Goal: Task Accomplishment & Management: Use online tool/utility

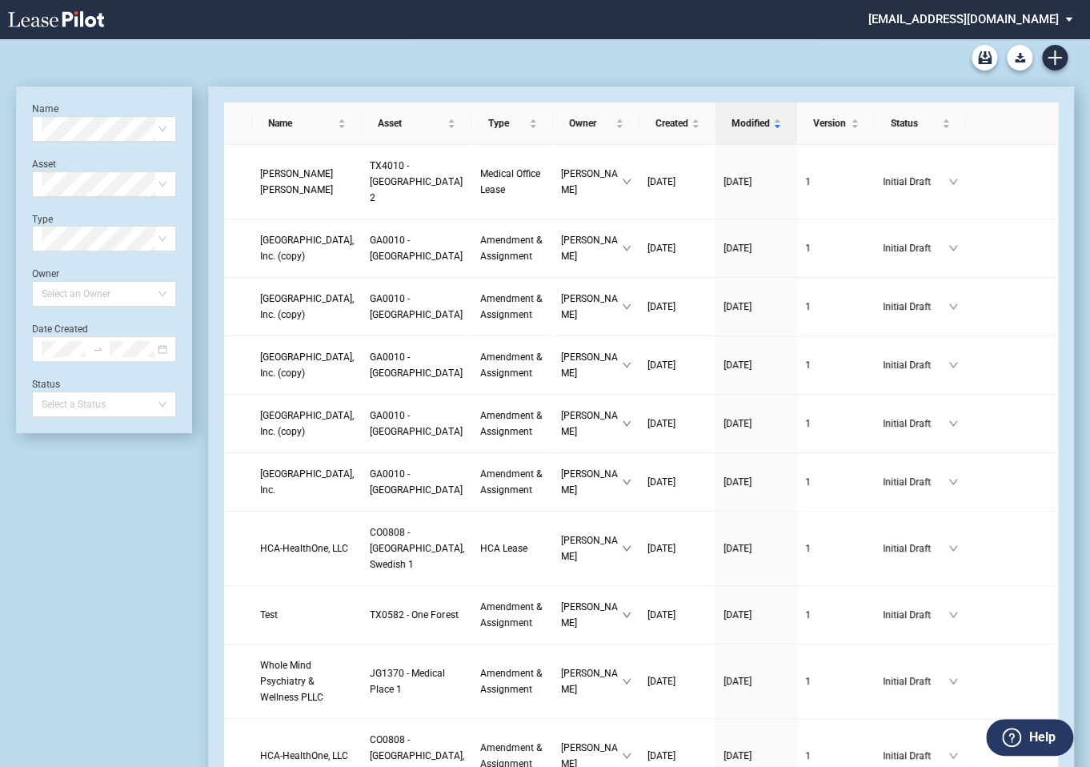
click at [968, 17] on md-select "healthpeak@leasepilot.co Change Password 2-Factor Authentication Admin Area For…" at bounding box center [976, 18] width 219 height 36
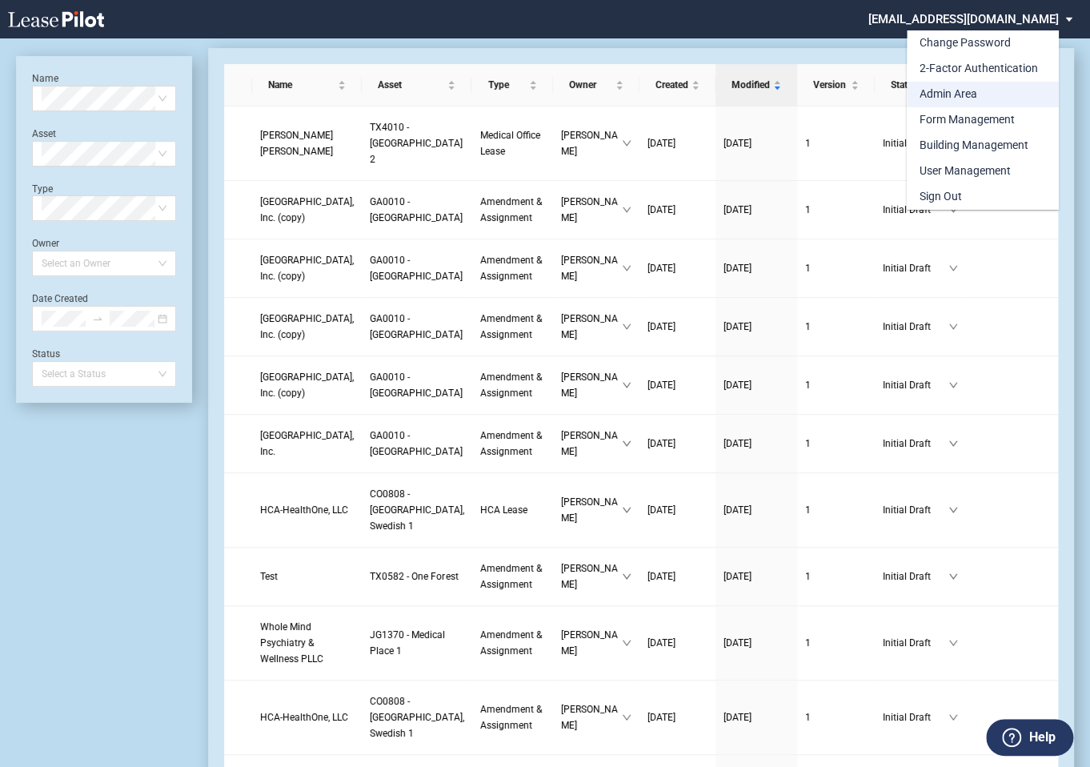
click at [936, 94] on div "Admin Area" at bounding box center [948, 94] width 58 height 16
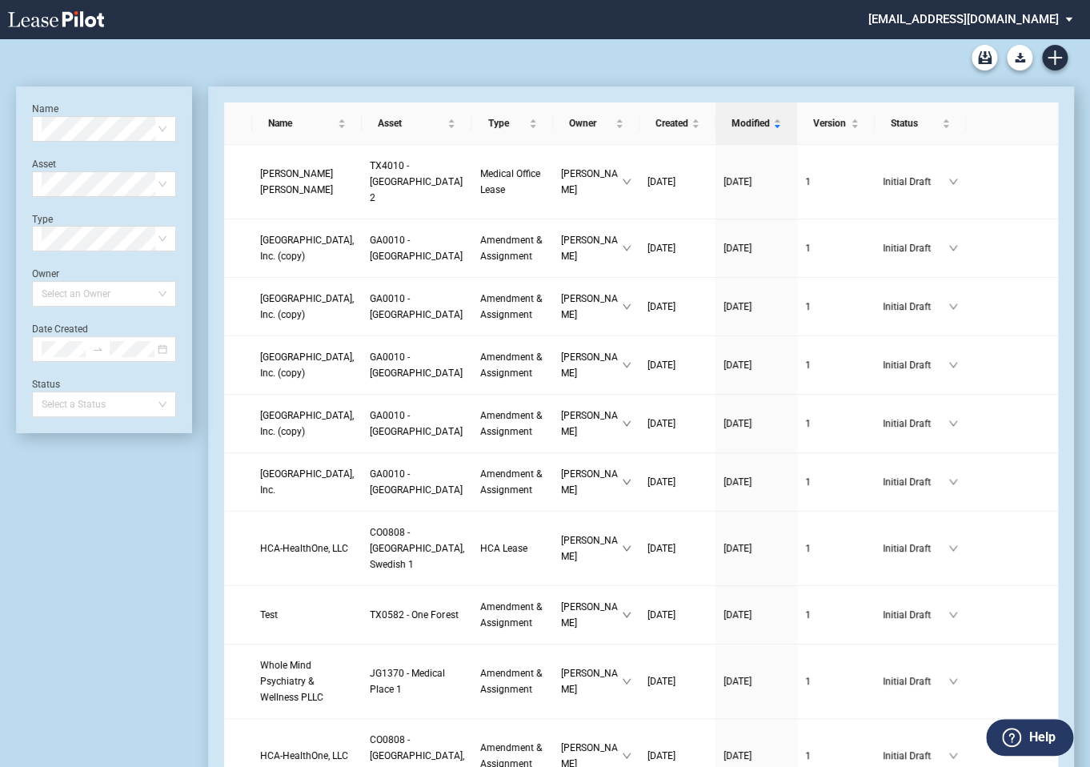
scroll to position [38, 0]
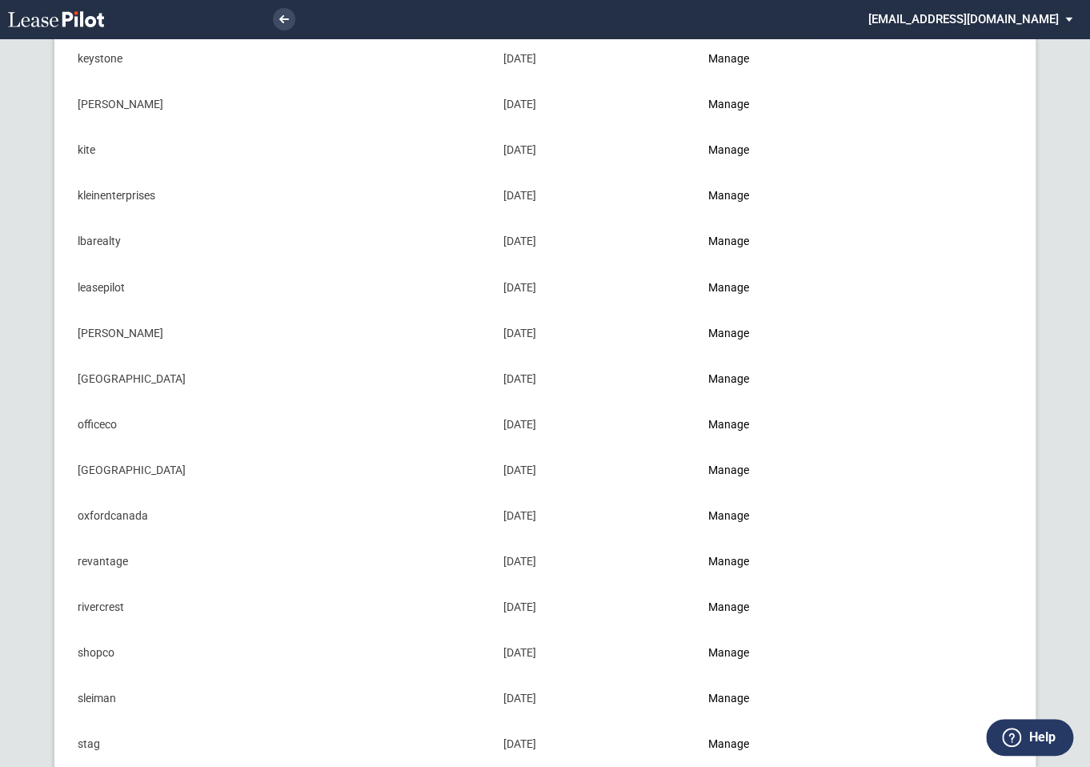
scroll to position [1111, 0]
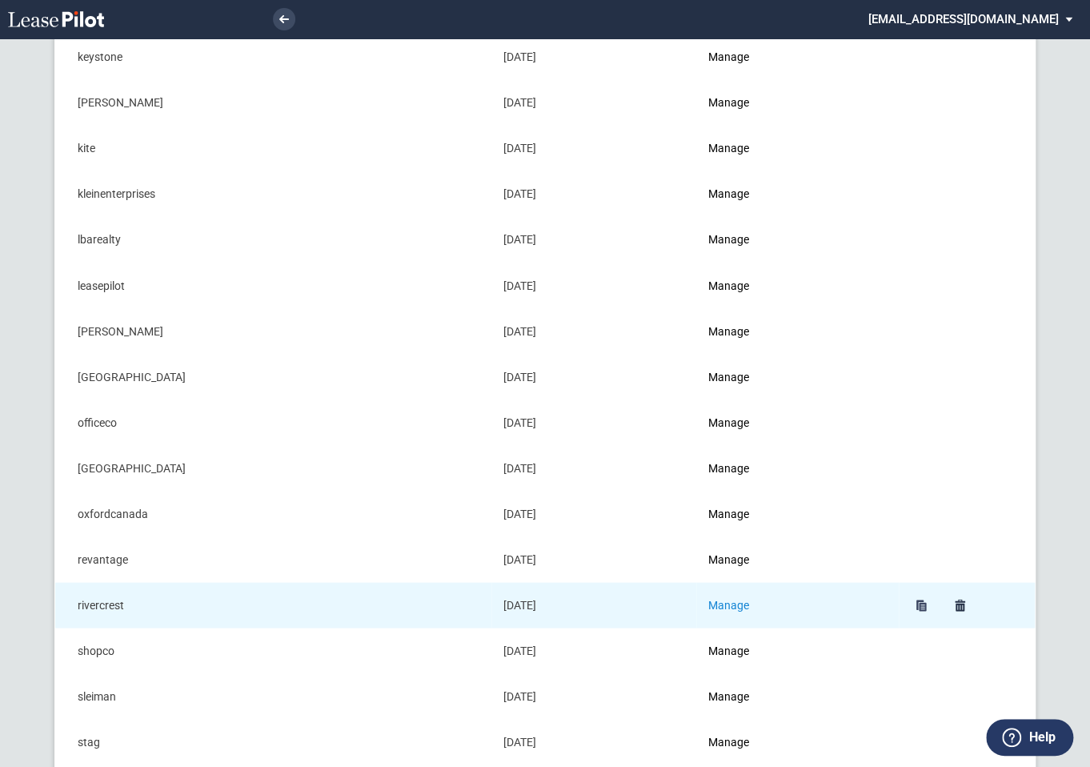
click at [743, 598] on link "Manage" at bounding box center [727, 604] width 41 height 13
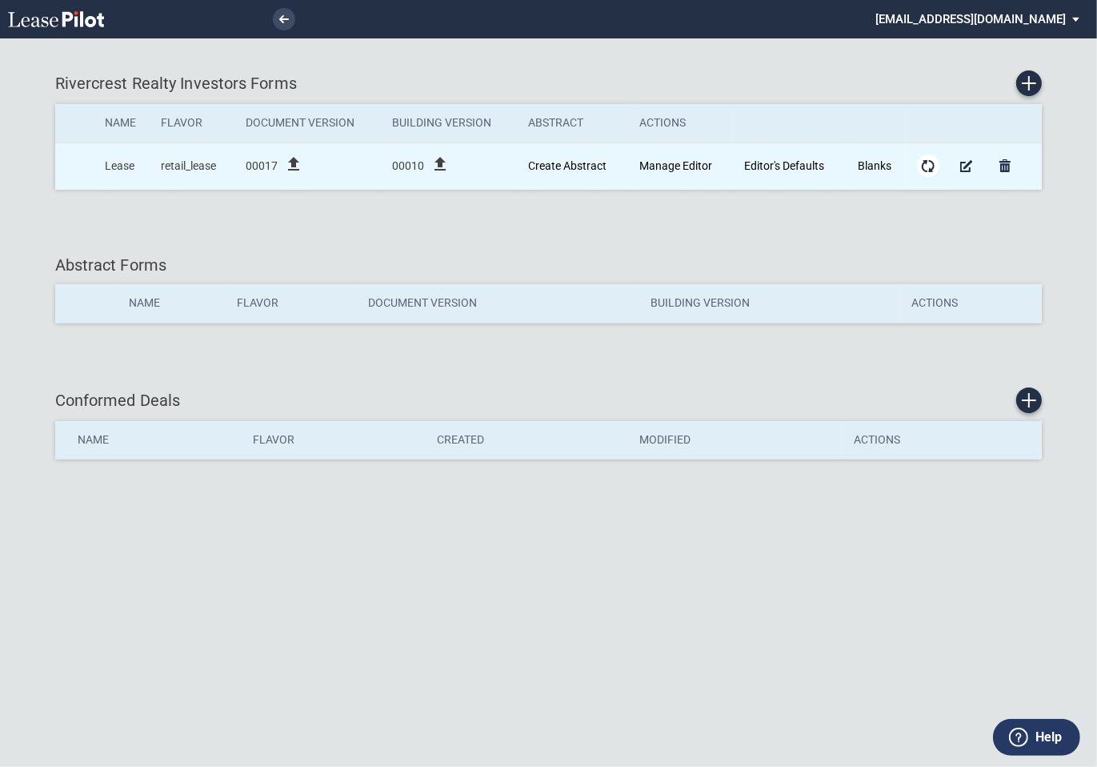
click at [927, 166] on md-icon "Form Updates" at bounding box center [928, 165] width 19 height 19
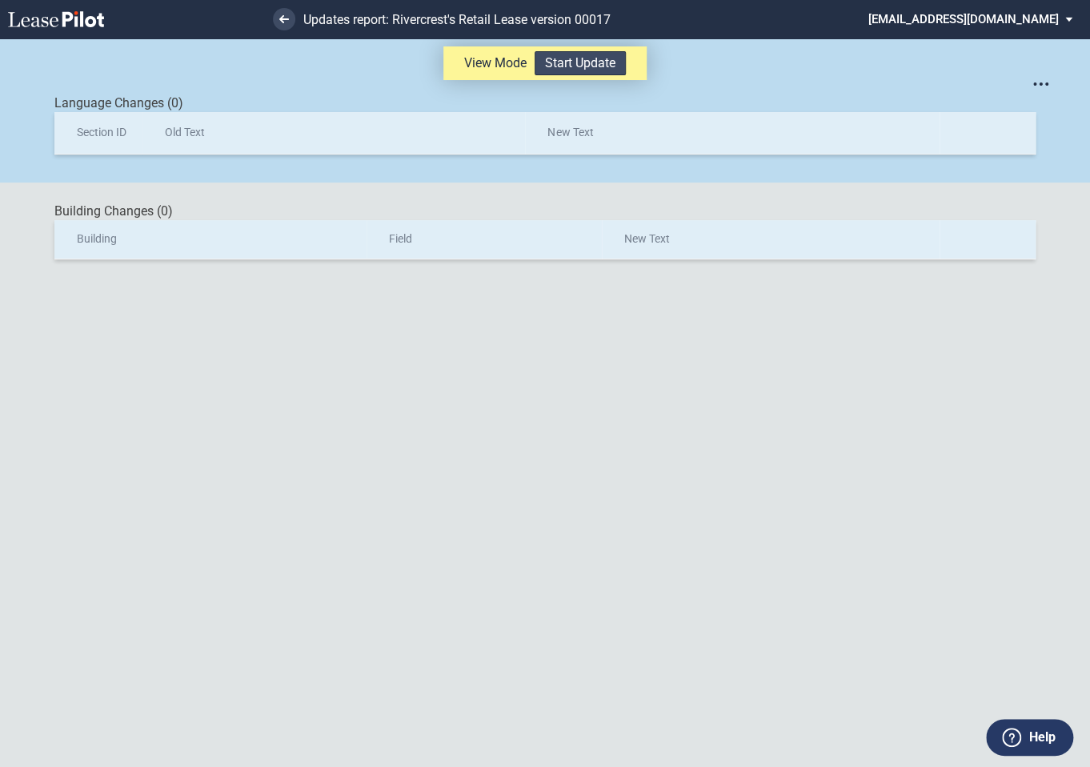
click at [591, 62] on button "Start Update" at bounding box center [580, 63] width 91 height 24
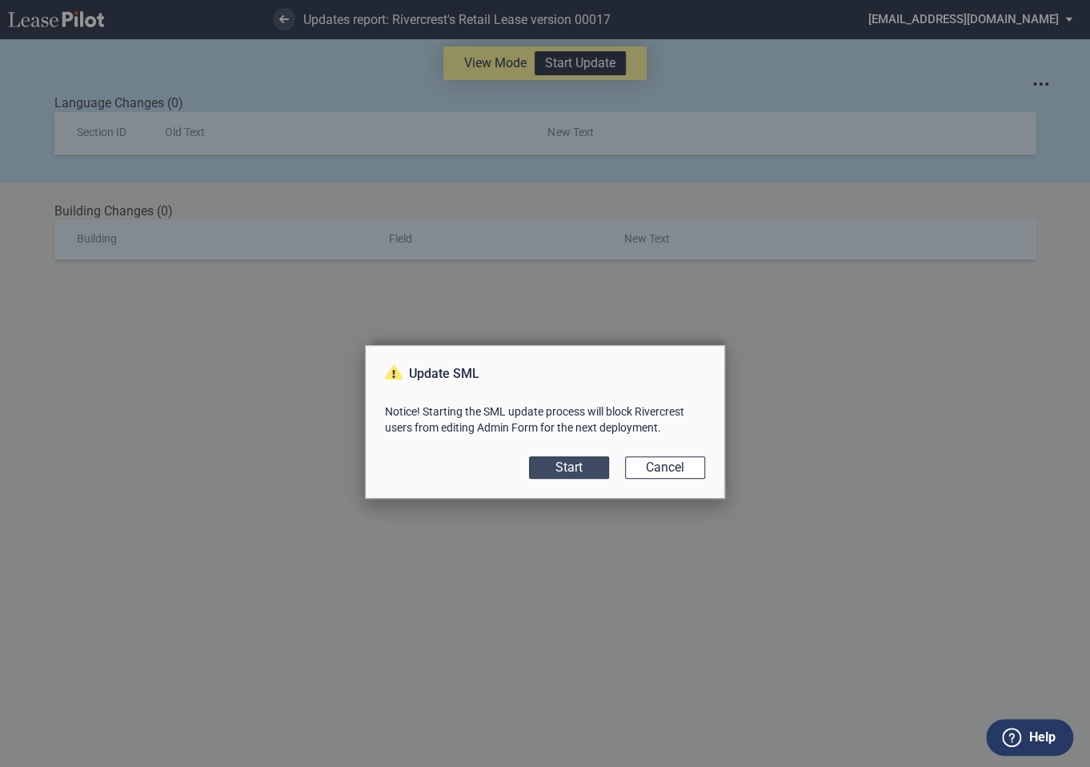
click at [571, 467] on button "Start" at bounding box center [569, 467] width 80 height 22
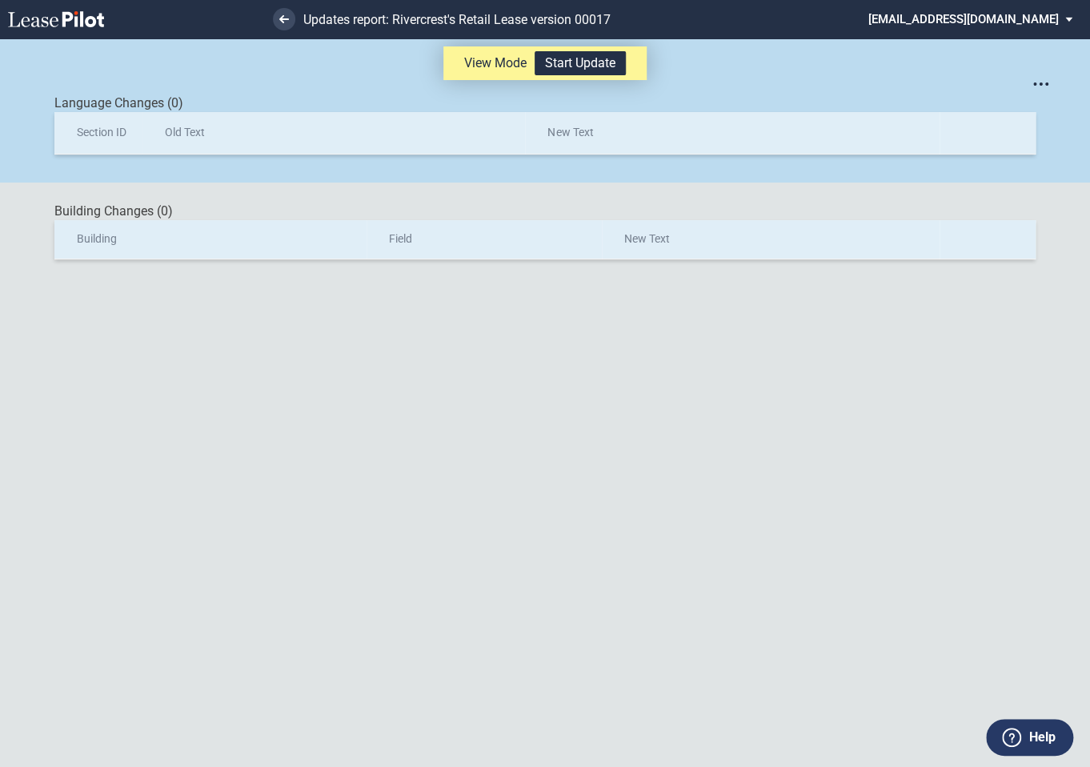
scroll to position [38, 0]
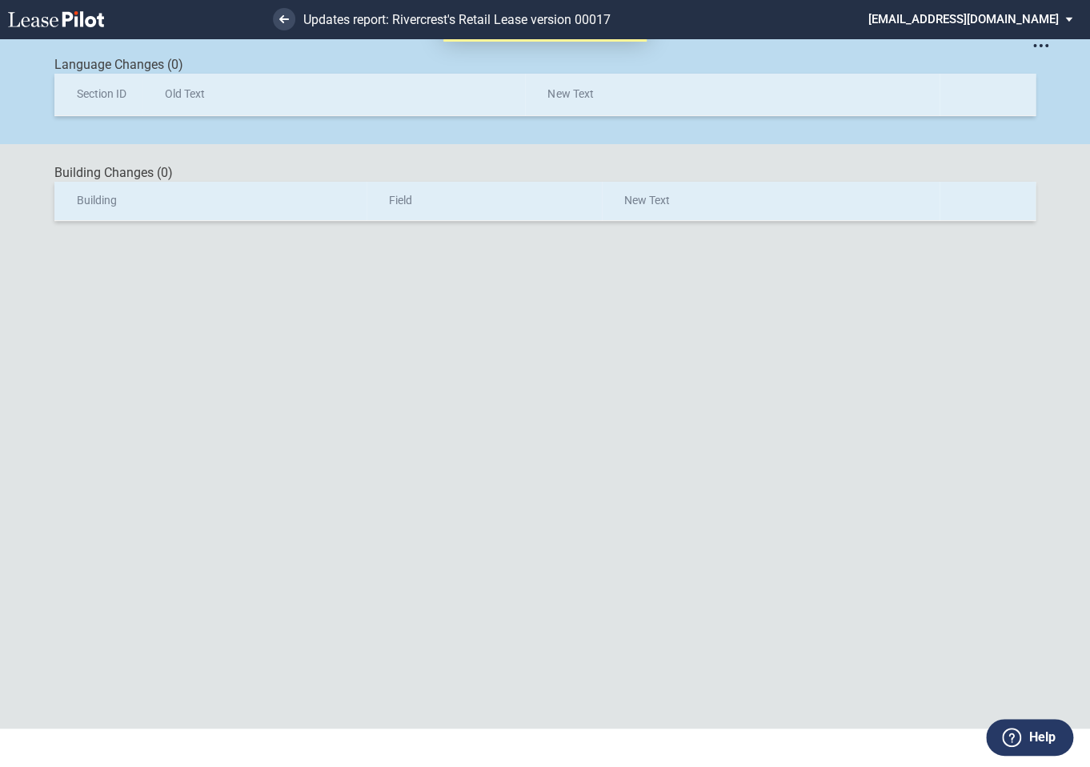
click at [297, 34] on ul "Updates report: Rivercrest's Retail Lease version 00017 healthpeak@leasepilot.c…" at bounding box center [545, 19] width 1090 height 38
click at [287, 24] on link at bounding box center [284, 19] width 22 height 22
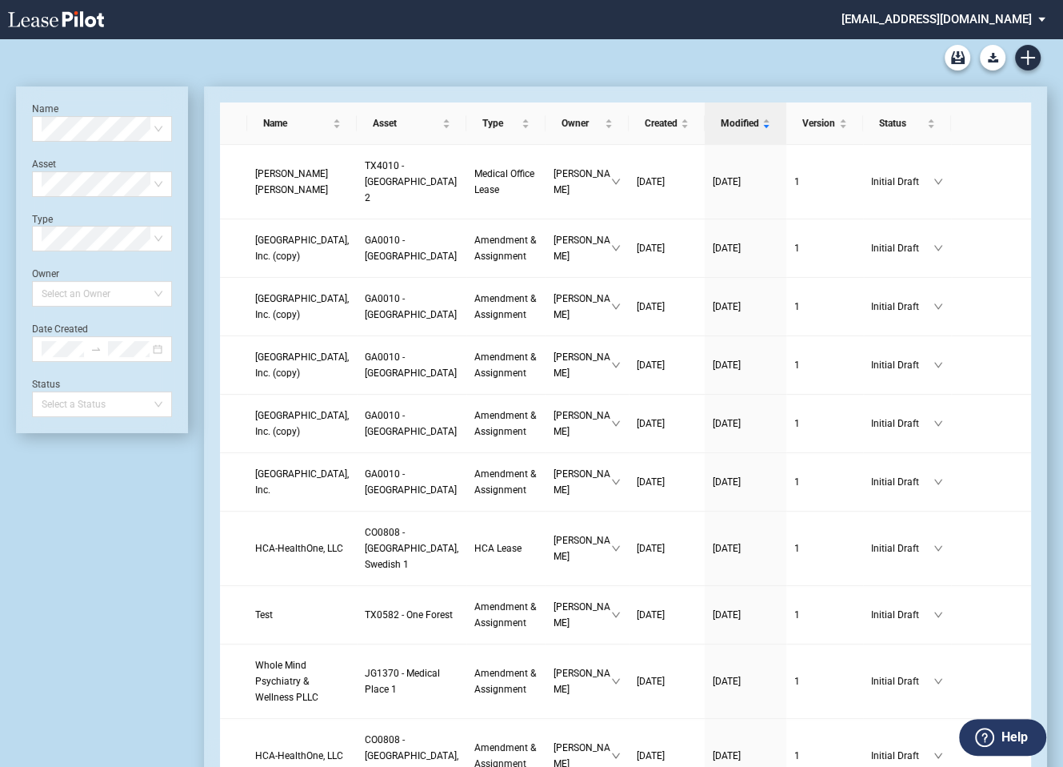
click at [911, 17] on md-select "healthpeak@leasepilot.co Change Password 2-Factor Authentication Admin Area For…" at bounding box center [949, 18] width 219 height 36
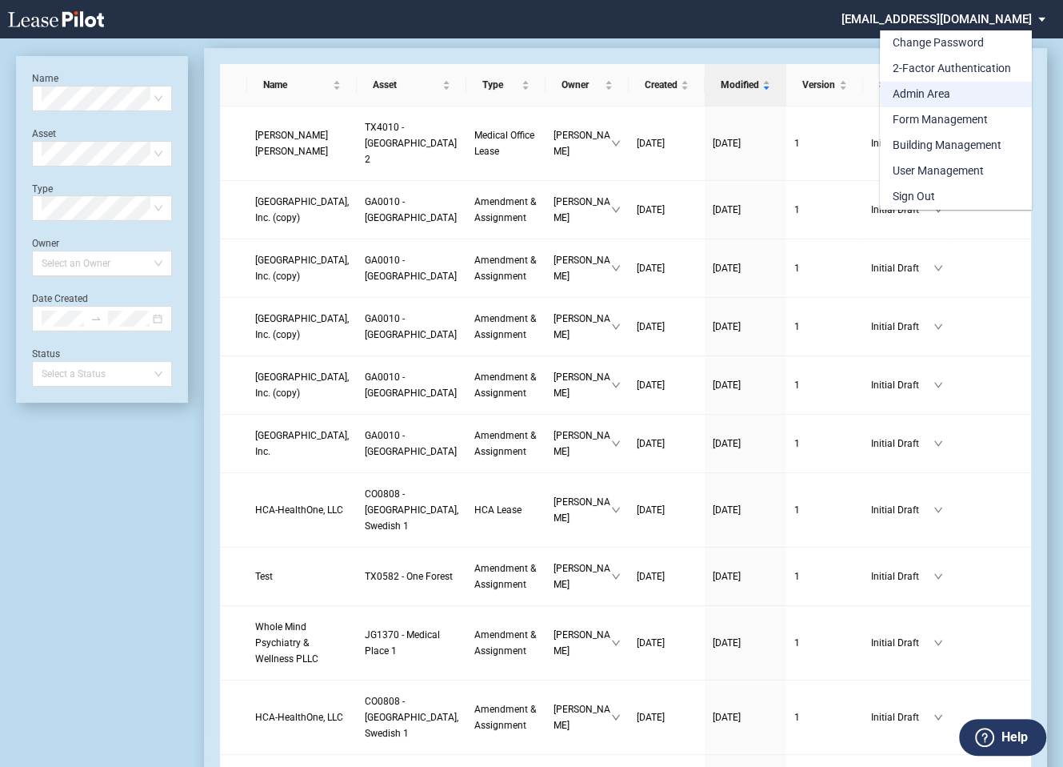
click at [913, 93] on div "Admin Area" at bounding box center [922, 94] width 58 height 16
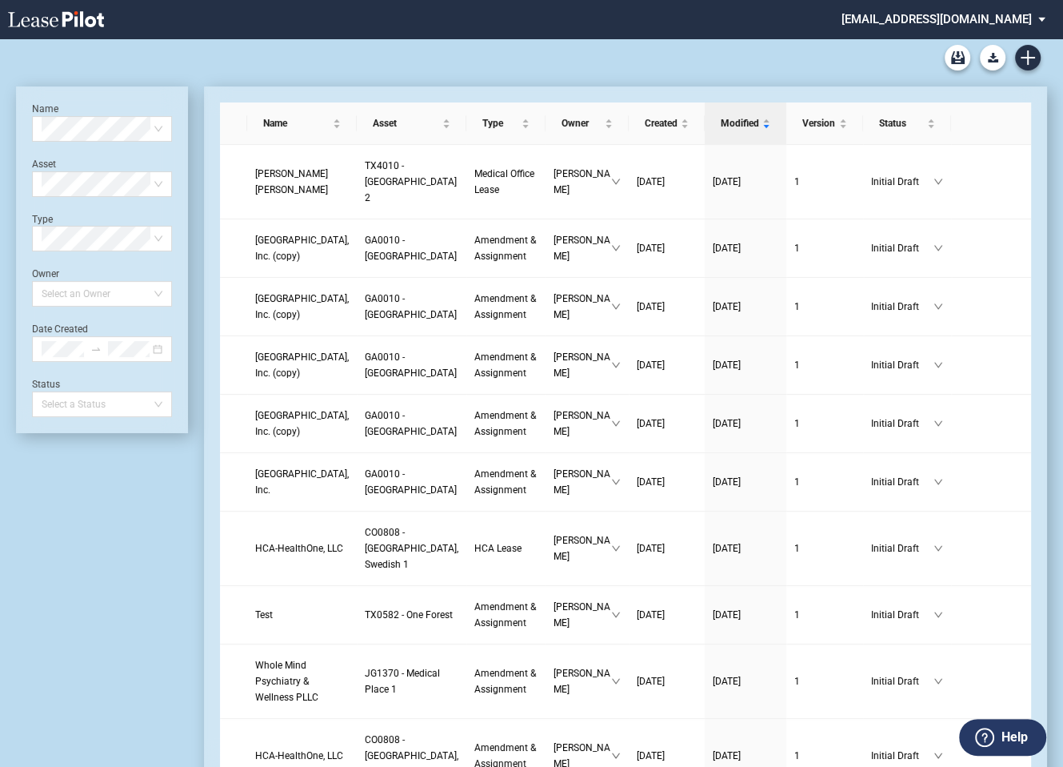
scroll to position [38, 0]
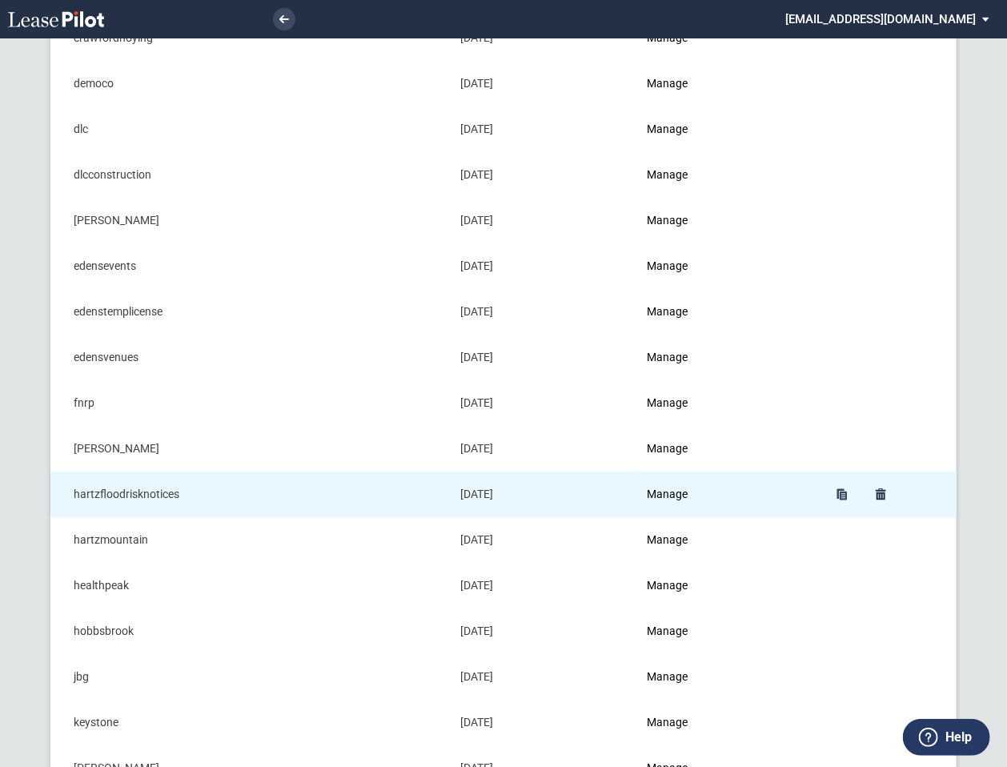
scroll to position [456, 0]
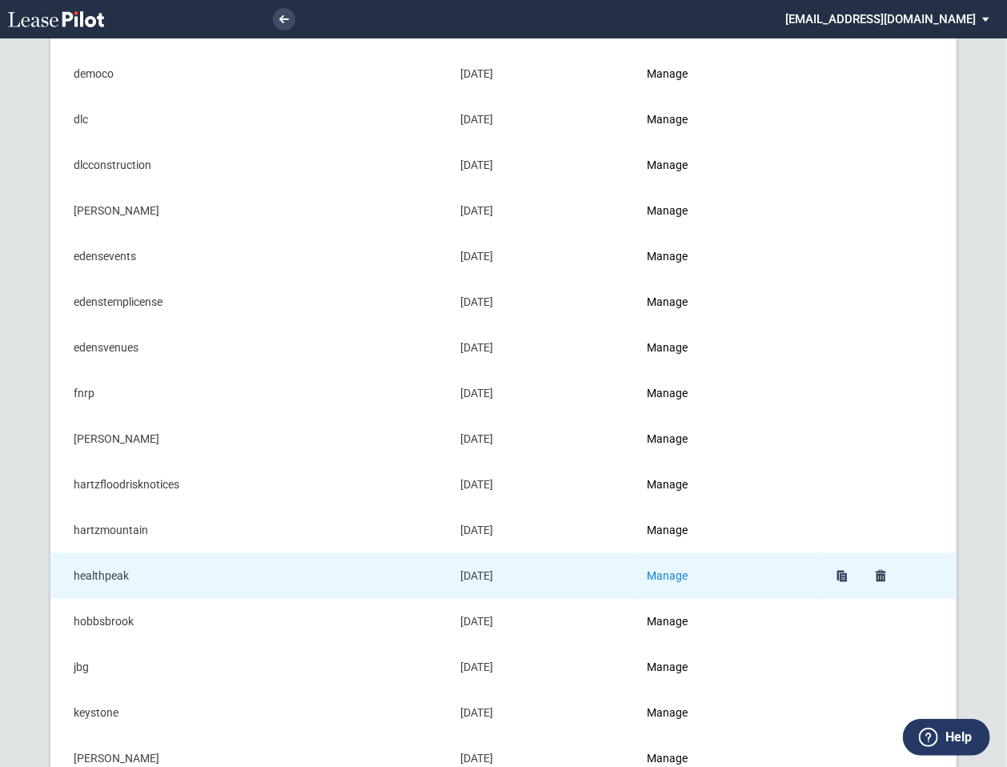
click at [682, 572] on link "Manage" at bounding box center [667, 575] width 41 height 13
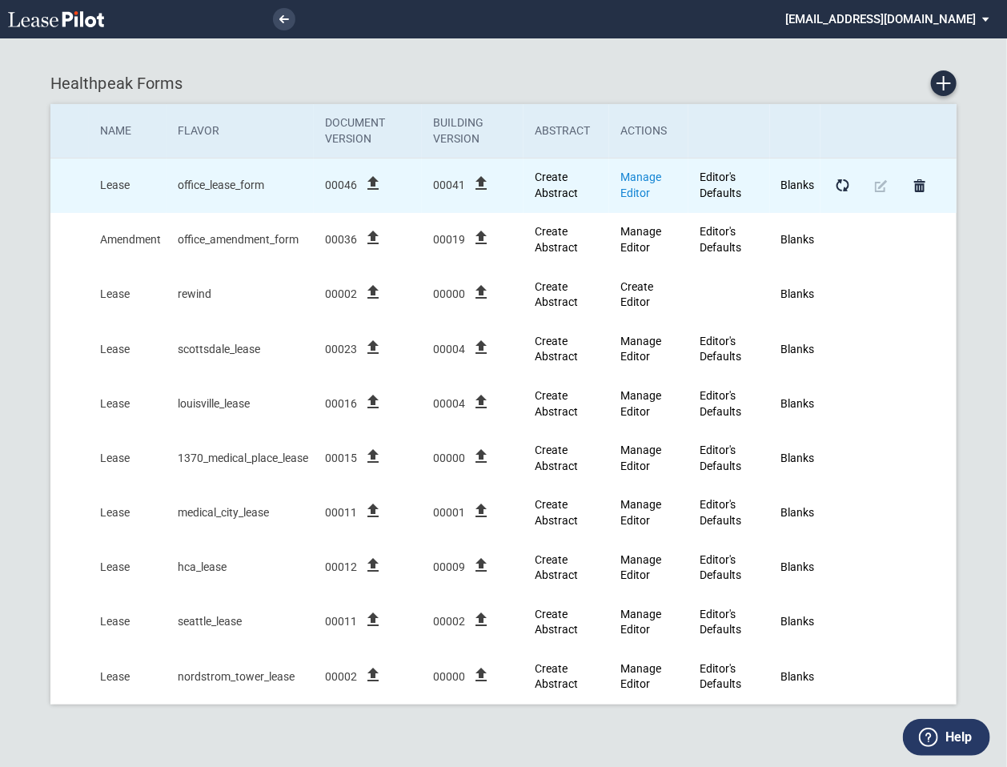
click at [641, 180] on link "Manage Editor" at bounding box center [640, 184] width 41 height 29
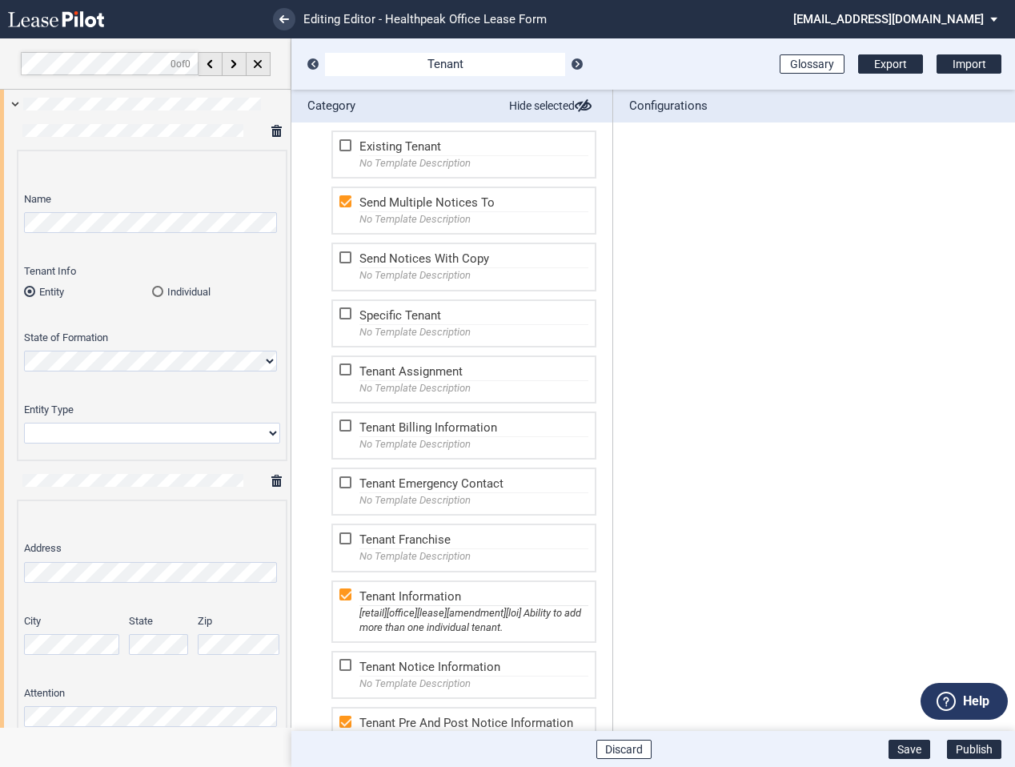
scroll to position [479, 0]
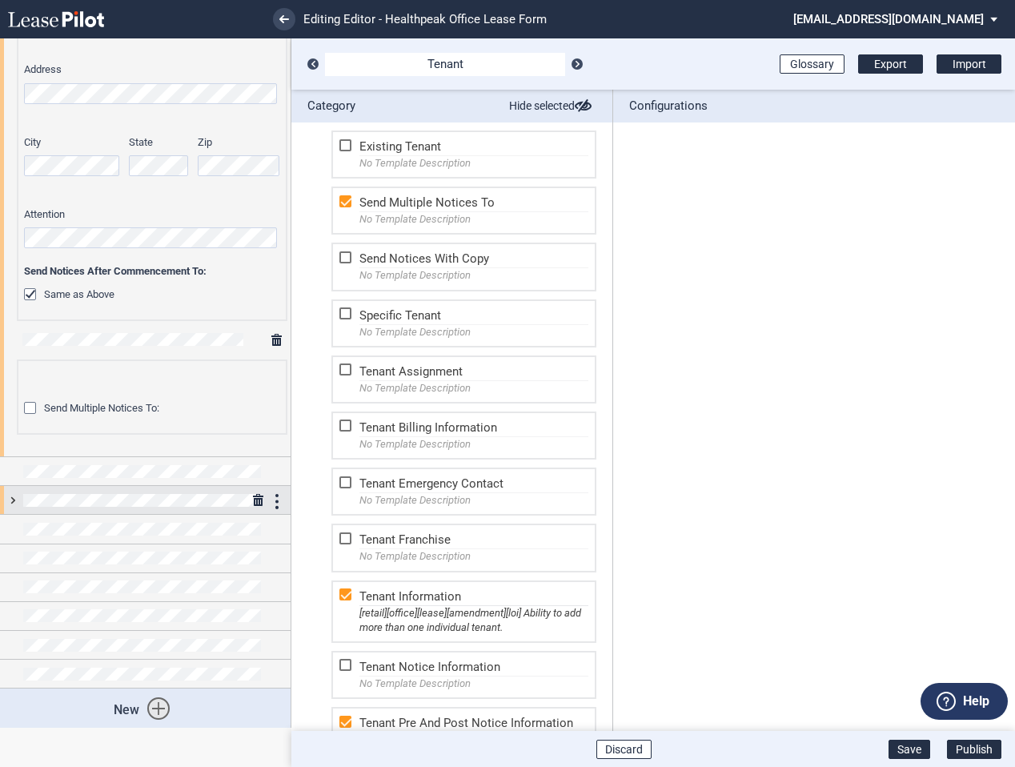
click at [14, 496] on div at bounding box center [145, 500] width 290 height 28
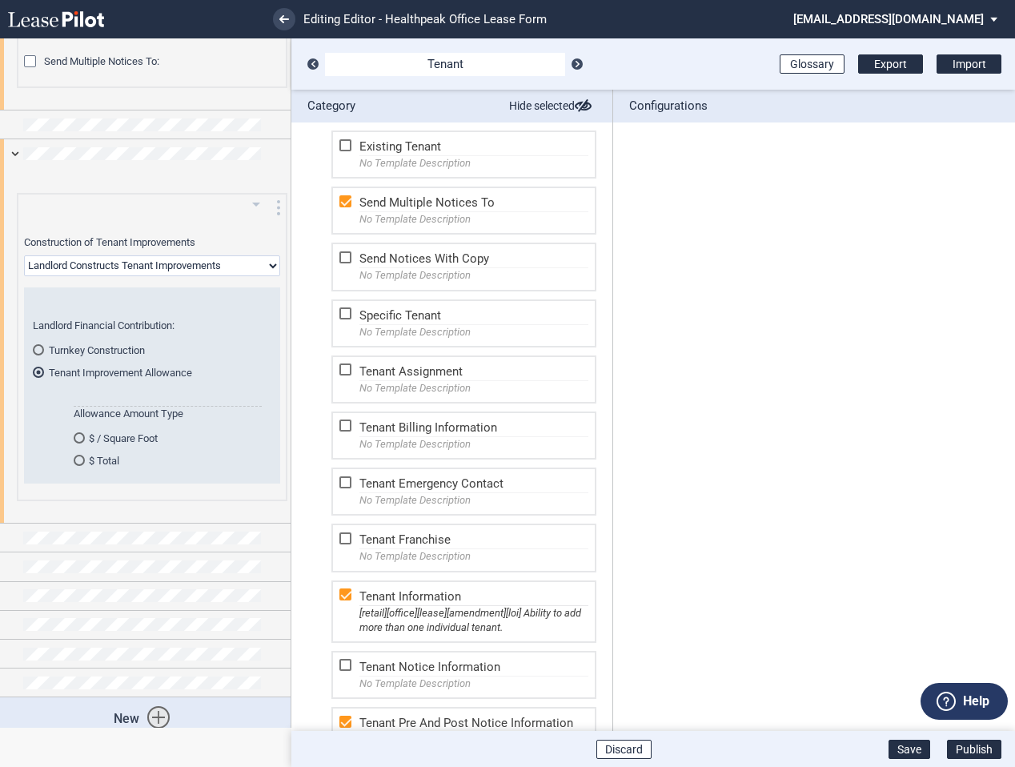
scroll to position [827, 0]
click at [280, 18] on use at bounding box center [284, 19] width 10 height 8
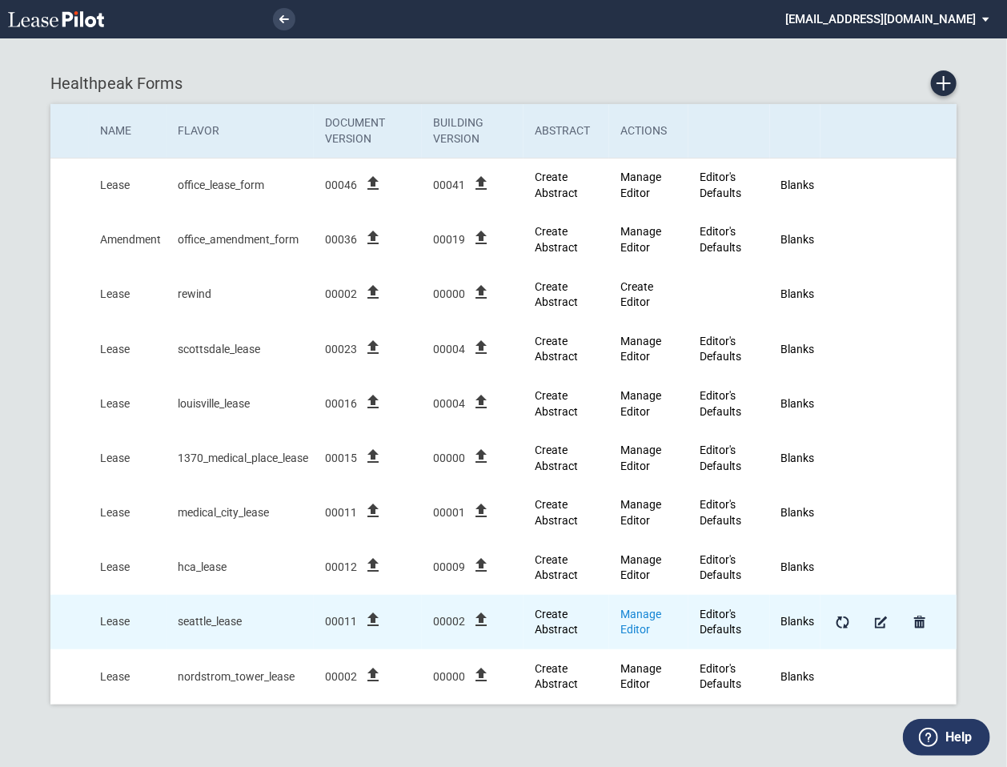
click at [645, 607] on link "Manage Editor" at bounding box center [640, 621] width 41 height 29
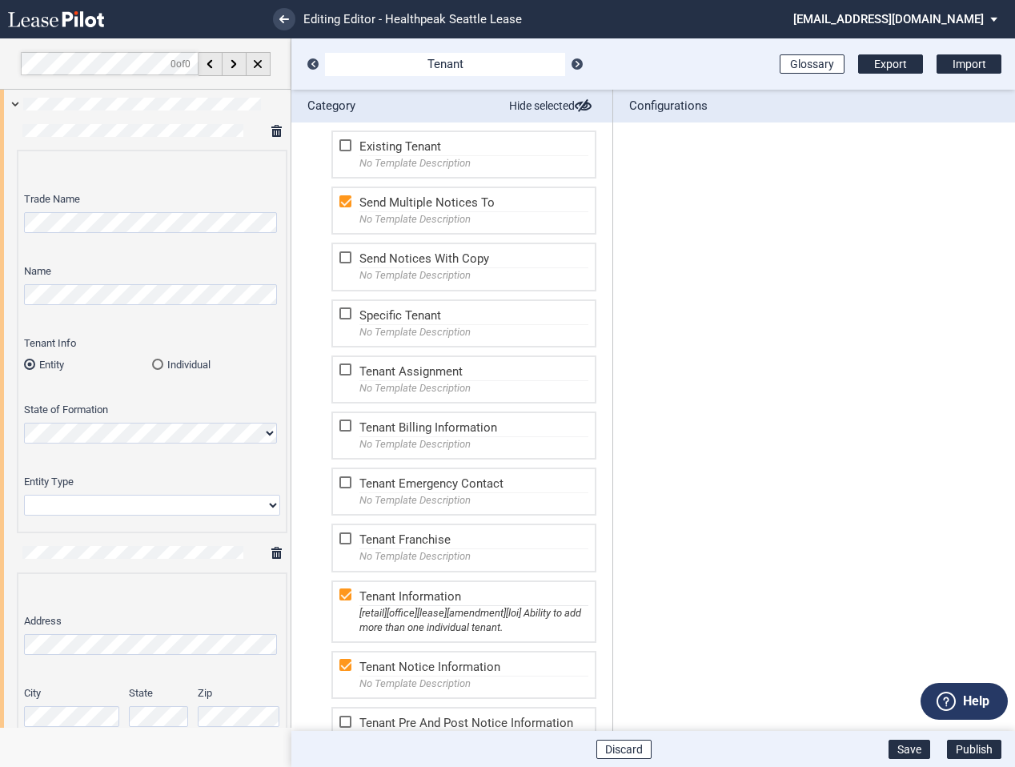
scroll to position [525, 0]
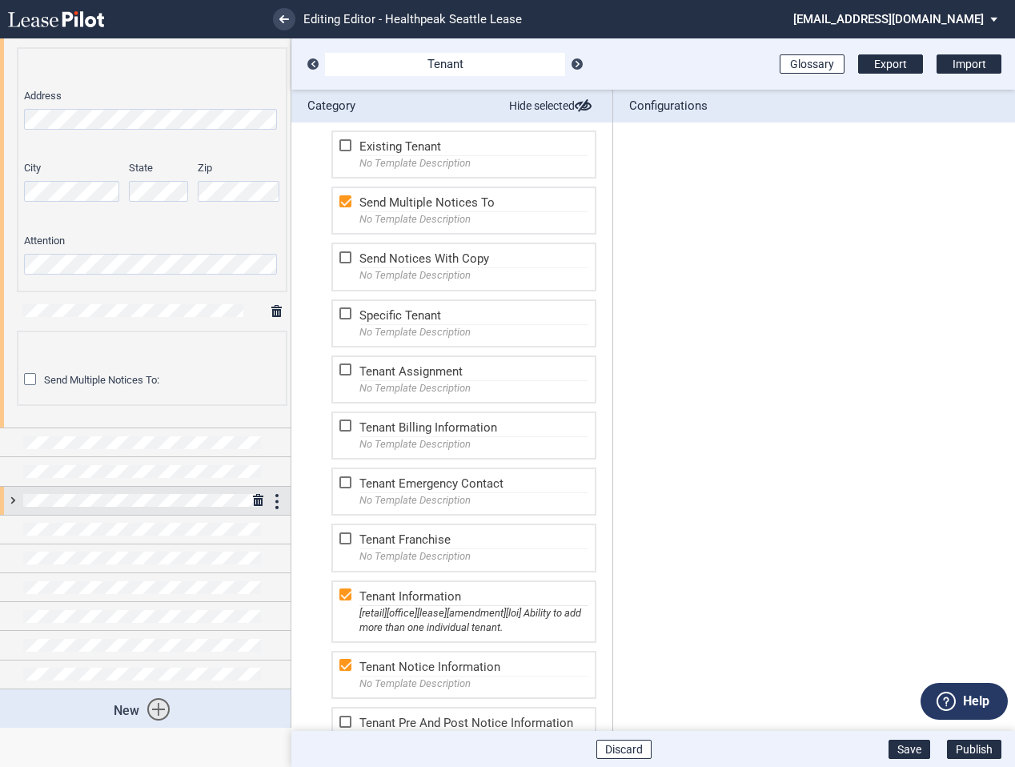
click at [15, 498] on div at bounding box center [145, 501] width 290 height 28
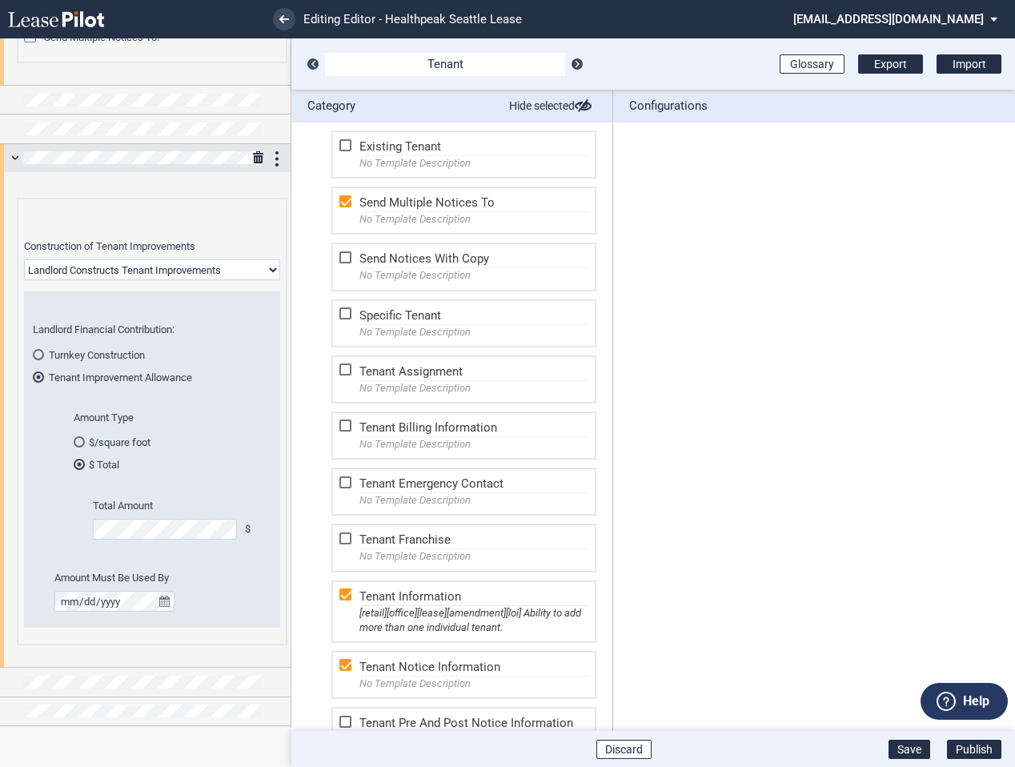
scroll to position [892, 0]
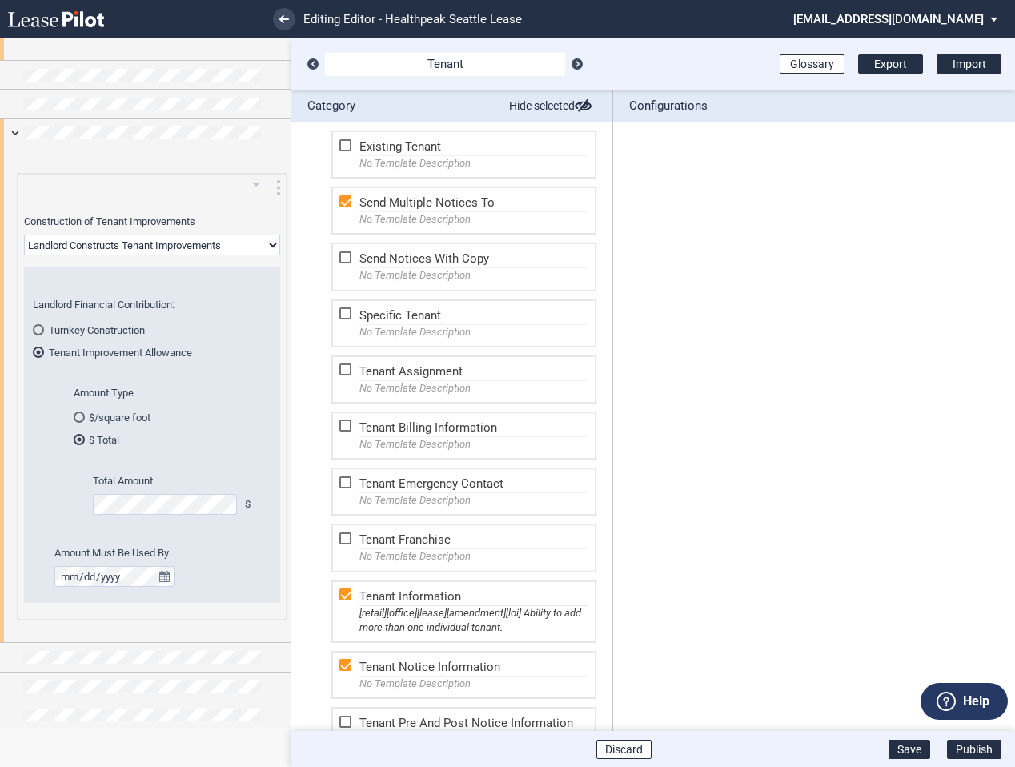
click at [40, 326] on div "Turnkey Construction" at bounding box center [38, 329] width 11 height 11
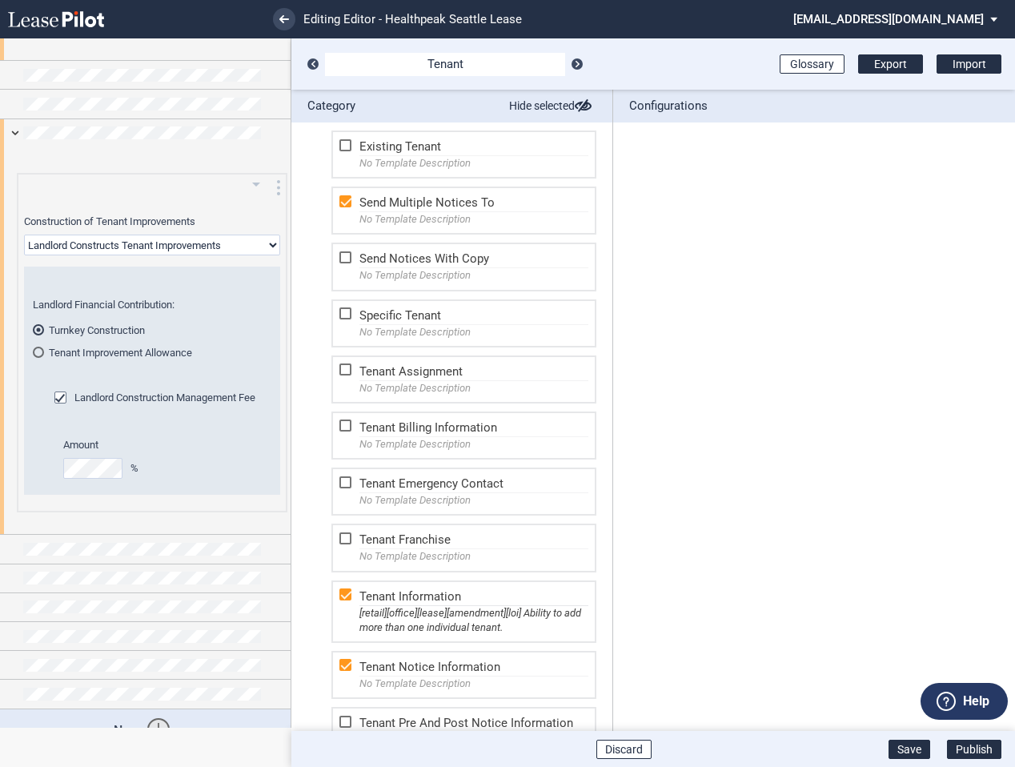
click at [144, 240] on select "Landlord Constructs Tenant Improvements Tenant Constructs Tenant Improvements "…" at bounding box center [152, 244] width 256 height 21
click at [24, 234] on select "Landlord Constructs Tenant Improvements Tenant Constructs Tenant Improvements "…" at bounding box center [152, 244] width 256 height 21
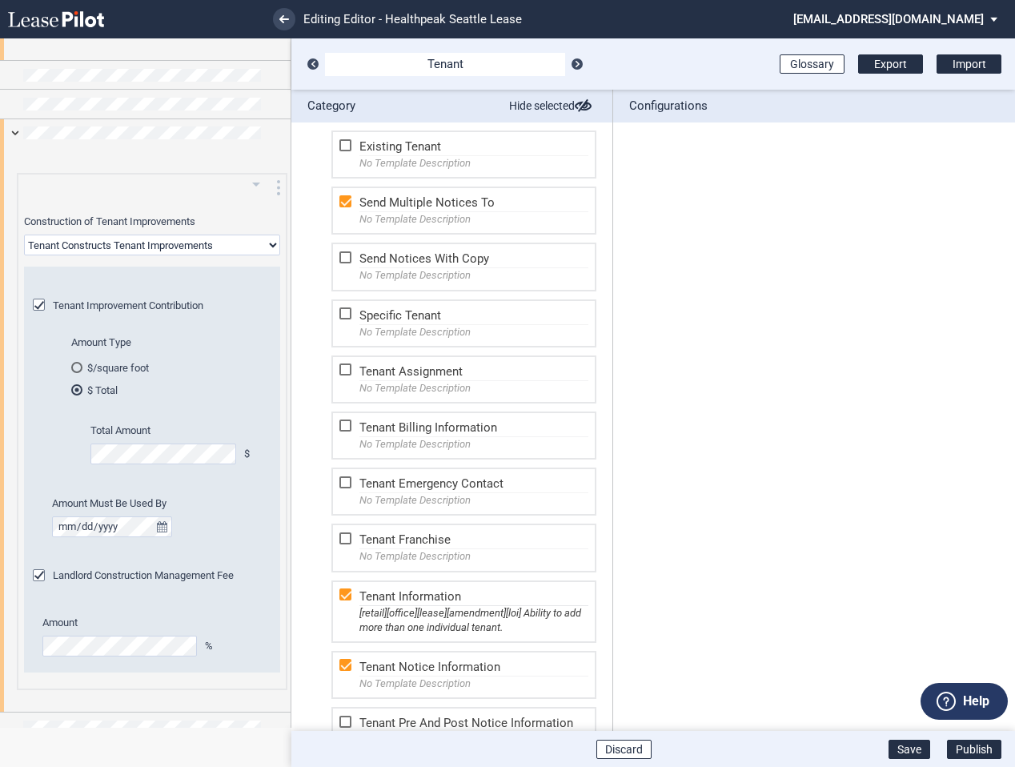
click at [187, 241] on select "Landlord Constructs Tenant Improvements Tenant Constructs Tenant Improvements "…" at bounding box center [152, 244] width 256 height 21
click at [24, 255] on select "Landlord Constructs Tenant Improvements Tenant Constructs Tenant Improvements "…" at bounding box center [152, 244] width 256 height 21
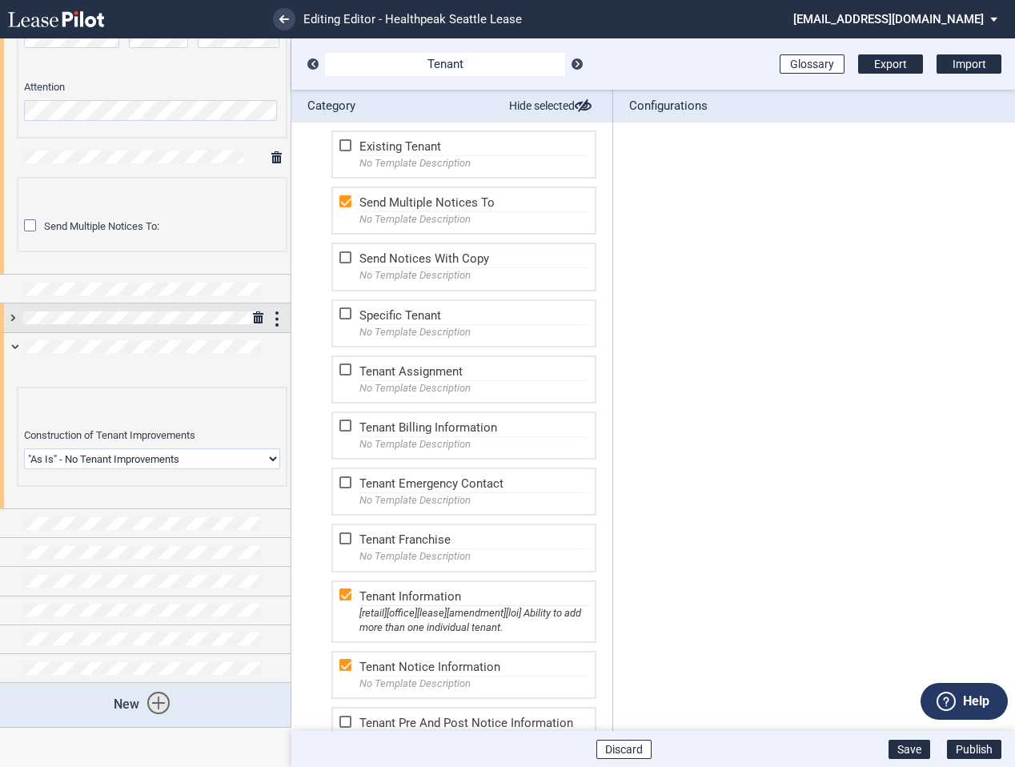
scroll to position [672, 0]
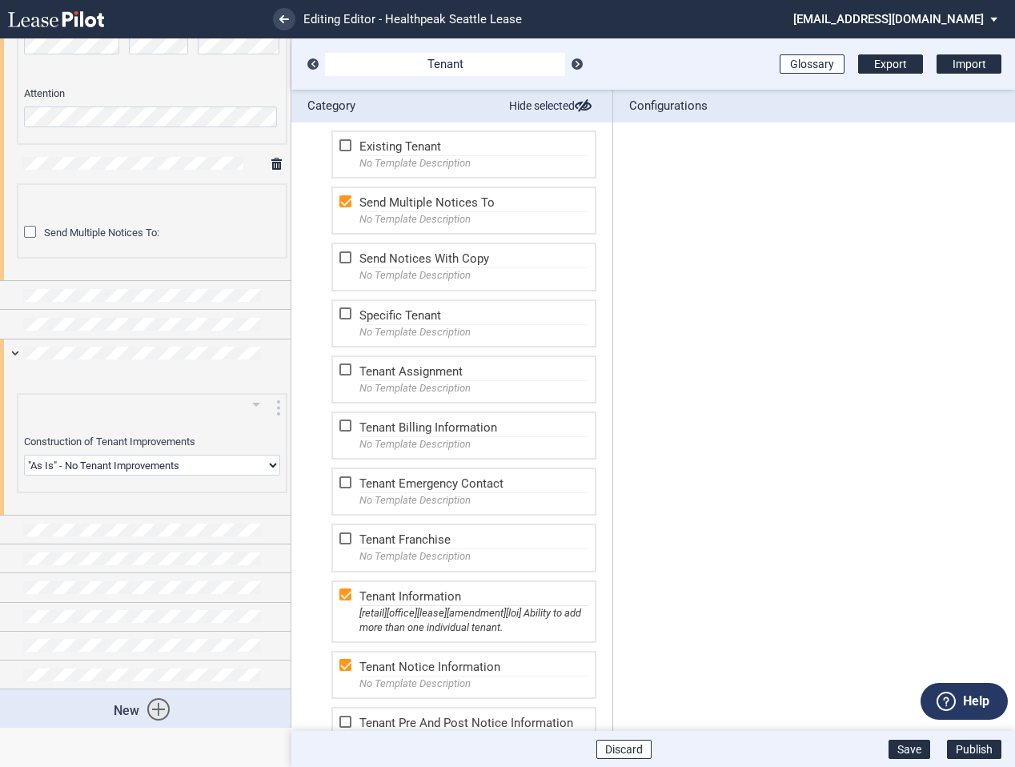
click at [209, 462] on select "Landlord Constructs Tenant Improvements Tenant Constructs Tenant Improvements "…" at bounding box center [152, 465] width 256 height 21
select select "tenant"
click at [24, 455] on select "Landlord Constructs Tenant Improvements Tenant Constructs Tenant Improvements "…" at bounding box center [152, 465] width 256 height 21
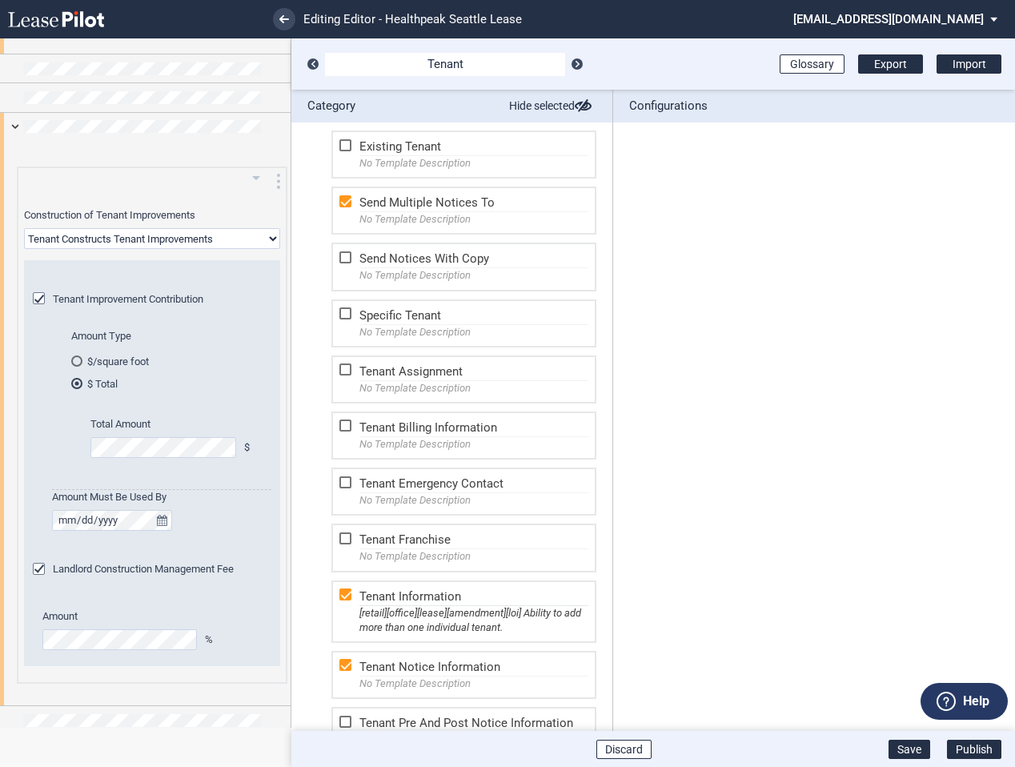
scroll to position [899, 0]
